Goal: Task Accomplishment & Management: Manage account settings

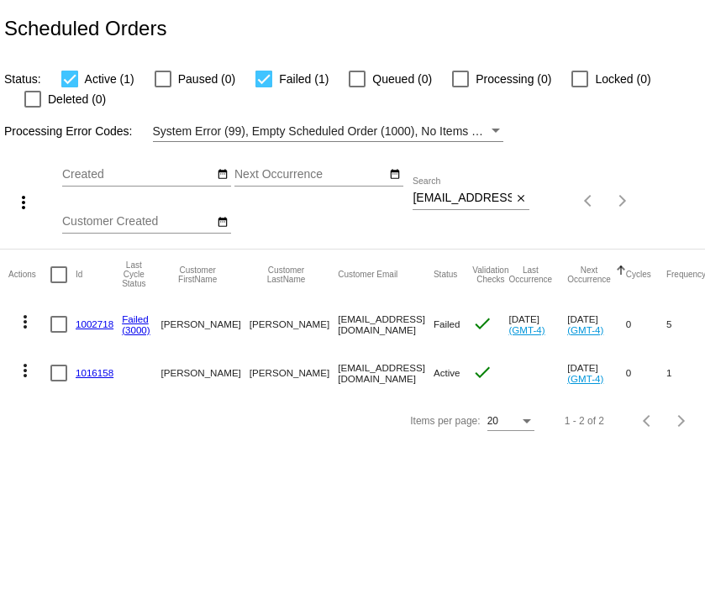
click at [480, 190] on div "brittneyrickett@yahoo.com Search" at bounding box center [462, 193] width 99 height 33
click at [480, 190] on div "[EMAIL_ADDRESS][DOMAIN_NAME] Search" at bounding box center [462, 193] width 99 height 33
click at [479, 204] on input "brittneyrickett@yahoo.com" at bounding box center [462, 198] width 99 height 13
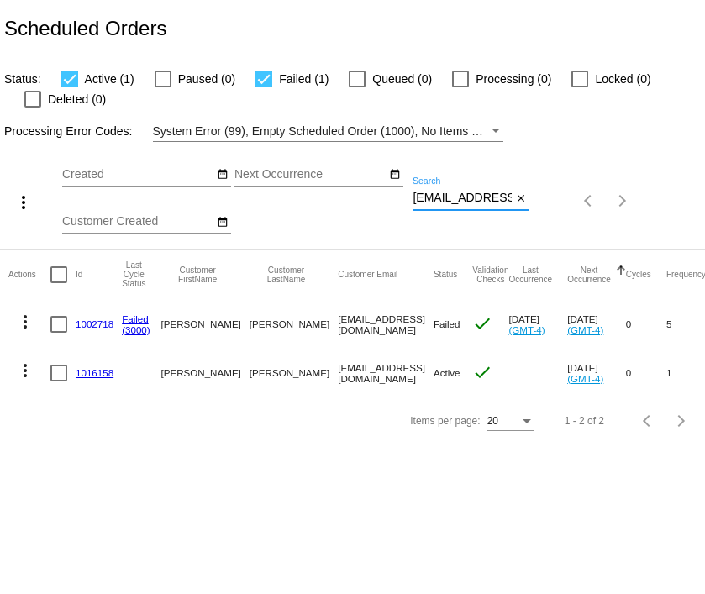
click at [479, 204] on input "brittneyrickett@yahoo.com" at bounding box center [462, 198] width 99 height 13
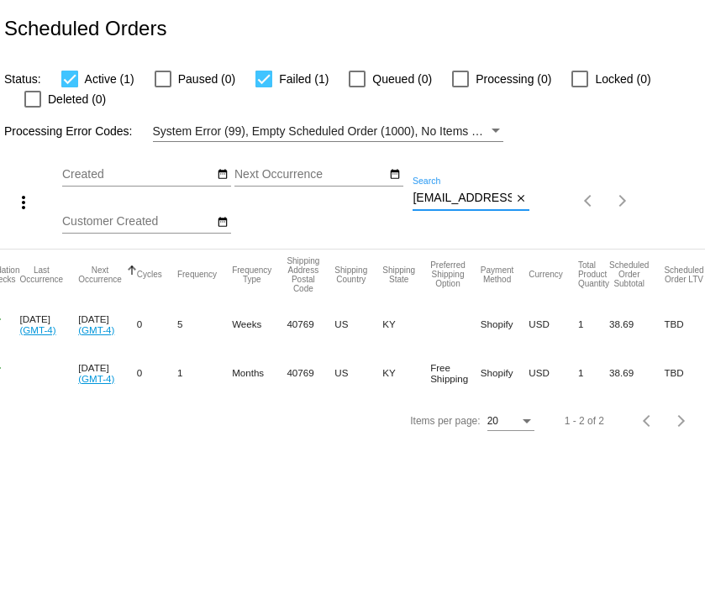
scroll to position [0, 488]
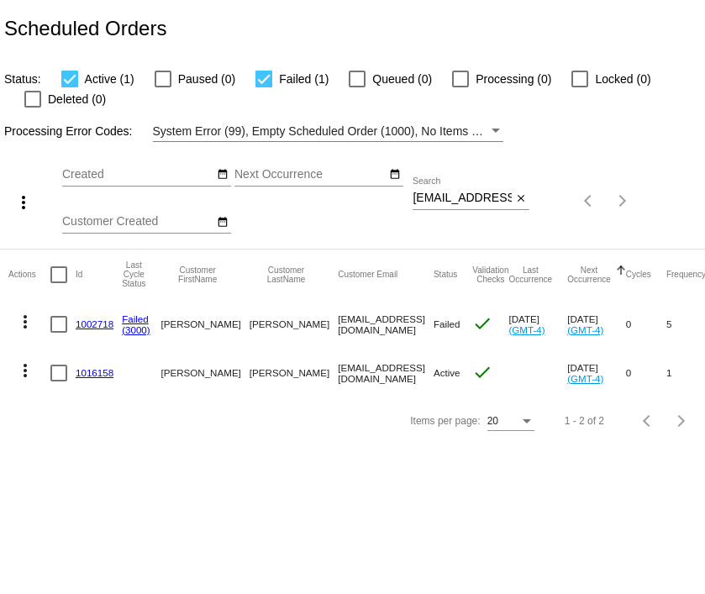
click at [465, 189] on div "brittneyrickett@yahoo.com Search" at bounding box center [462, 193] width 99 height 33
click at [466, 197] on input "brittneyrickett@yahoo.com" at bounding box center [462, 198] width 99 height 13
paste input "uilkay@gmail"
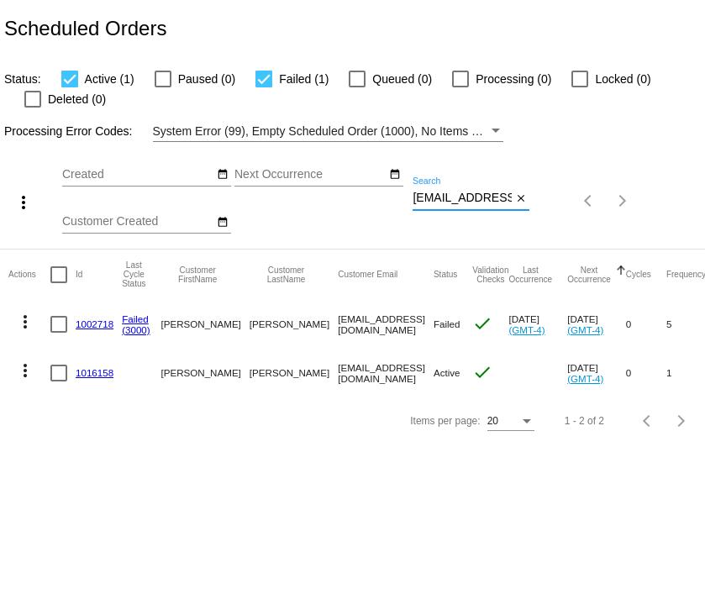
type input "uilkay@gmail.com"
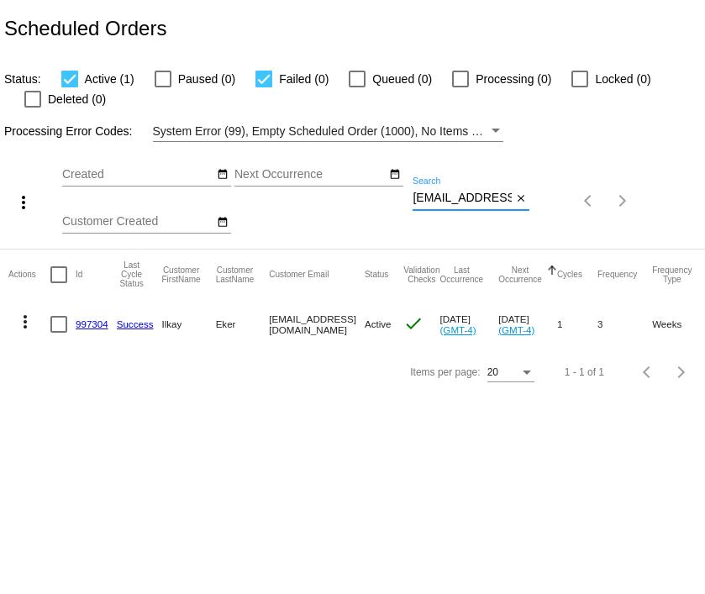
click at [89, 324] on link "997304" at bounding box center [92, 323] width 33 height 11
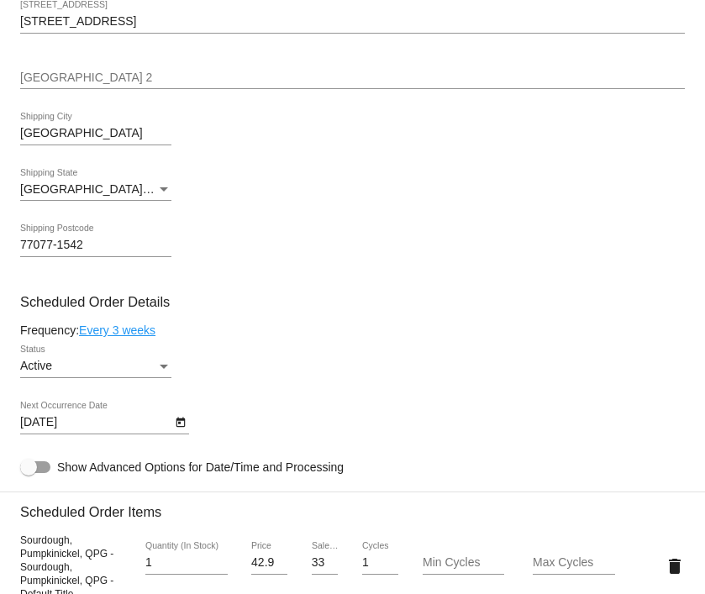
scroll to position [711, 0]
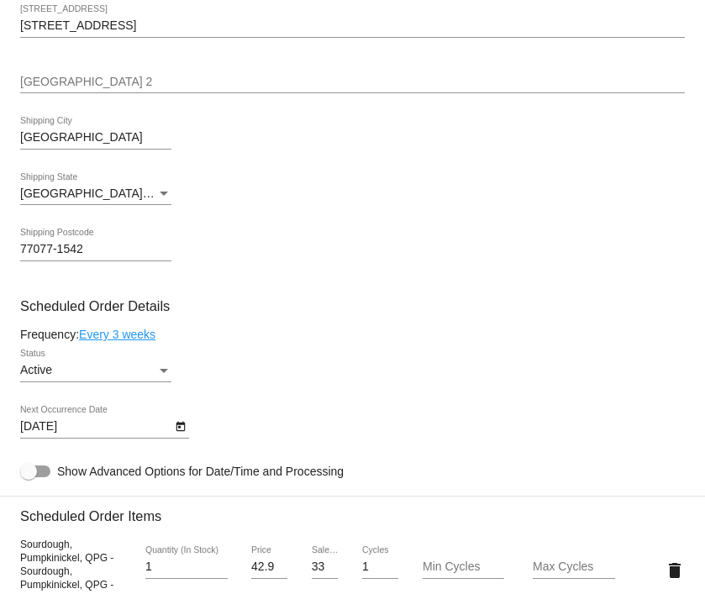
click at [92, 424] on body "arrow_back Scheduled Order #997304 Active more_vert Last Processing Cycle ID: 9…" at bounding box center [352, 297] width 705 height 594
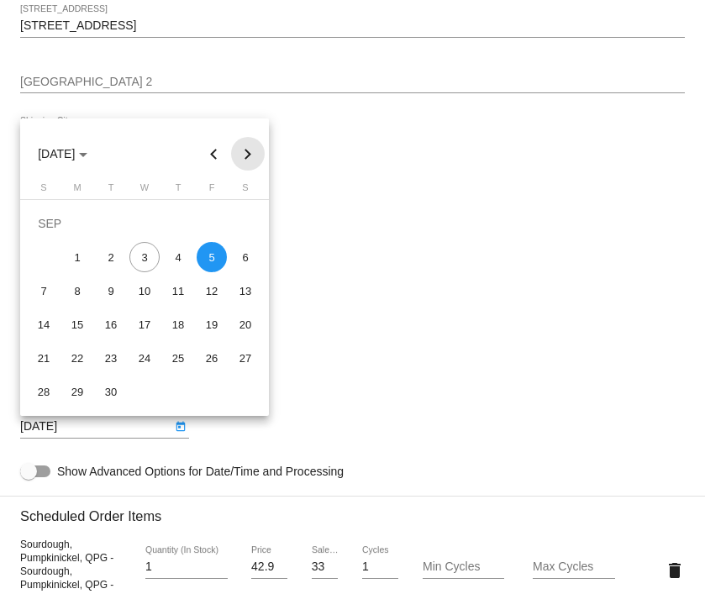
click at [252, 145] on button "Next month" at bounding box center [248, 154] width 34 height 34
click at [46, 261] on div "5" at bounding box center [44, 257] width 30 height 30
type input "10/5/2025"
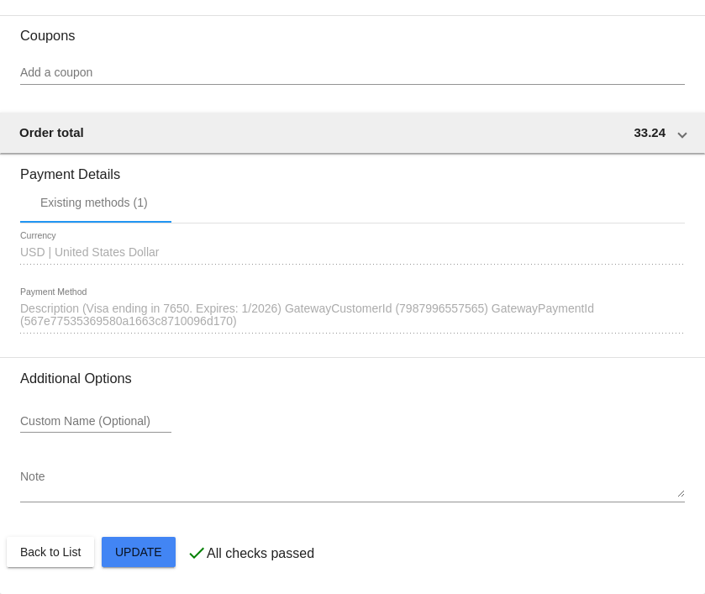
scroll to position [1511, 0]
